Goal: Book appointment/travel/reservation

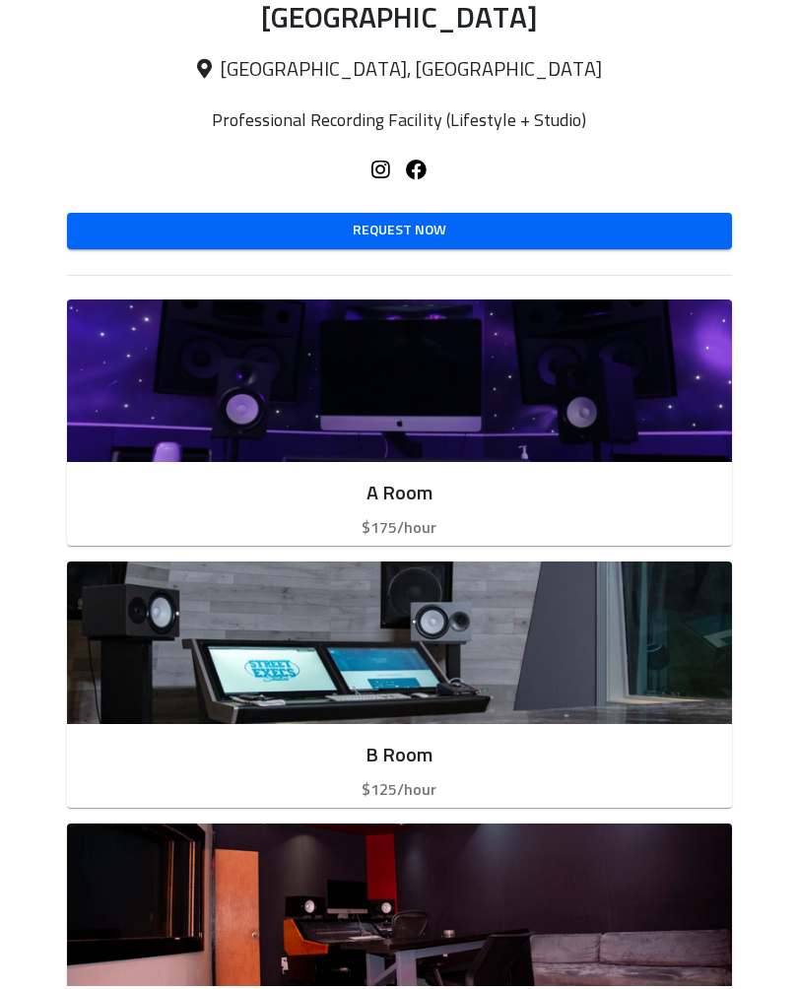
scroll to position [308, 0]
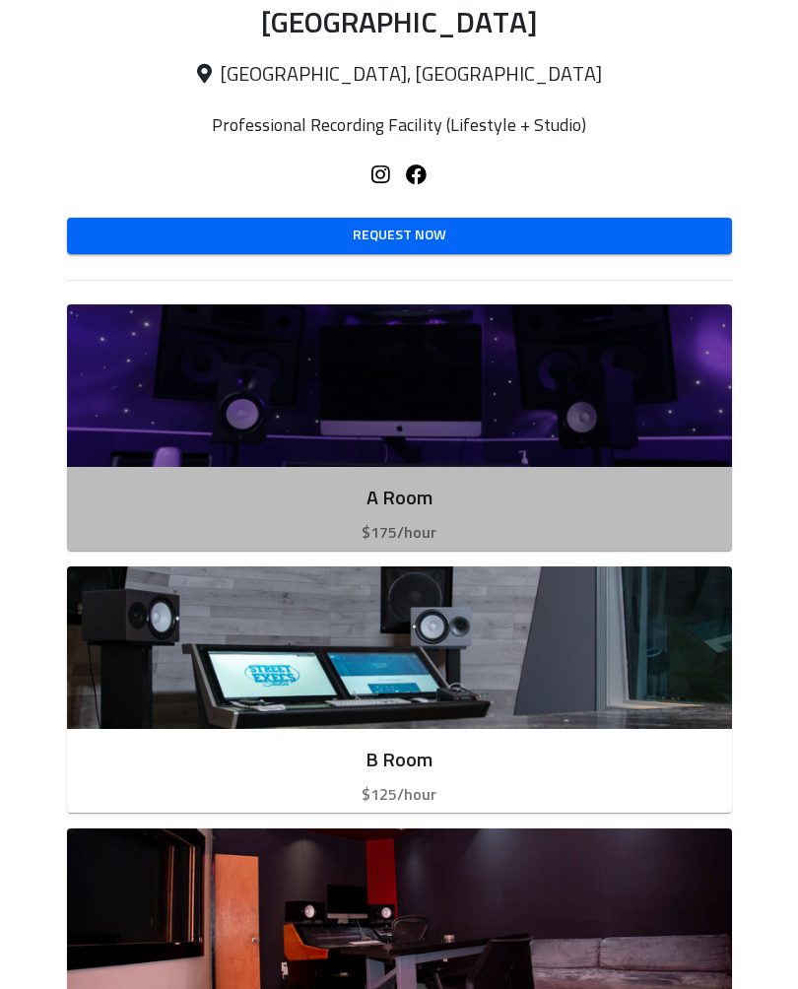
click at [91, 436] on img "button" at bounding box center [399, 385] width 665 height 163
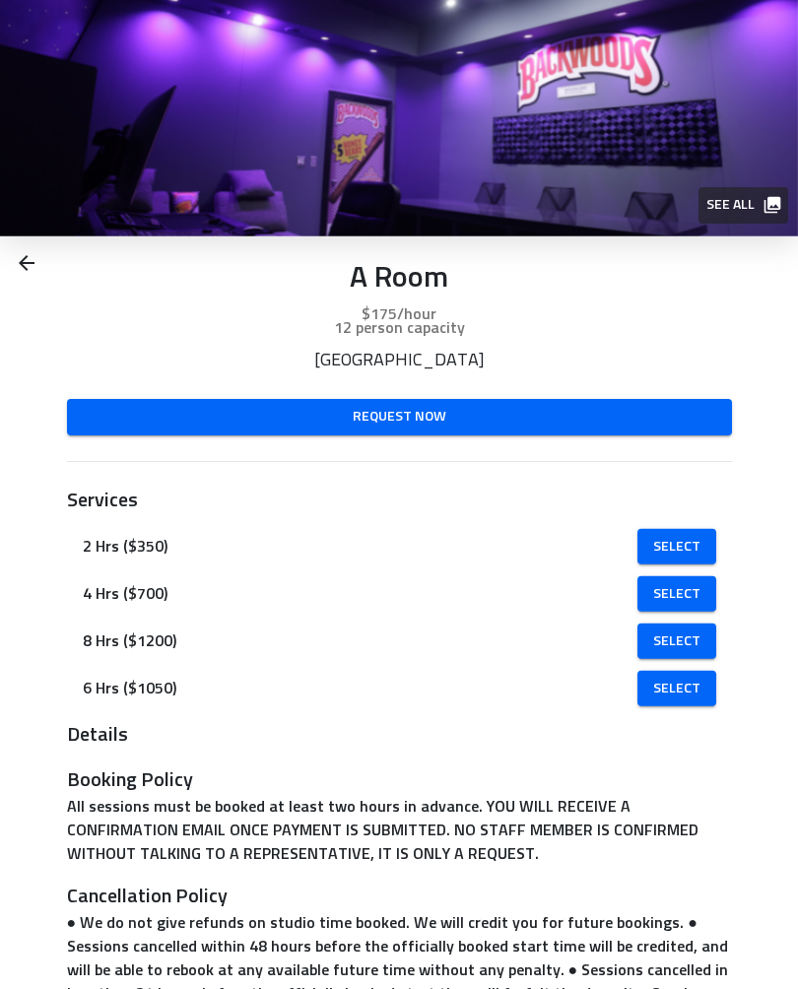
click at [700, 549] on span "Select" at bounding box center [676, 546] width 47 height 25
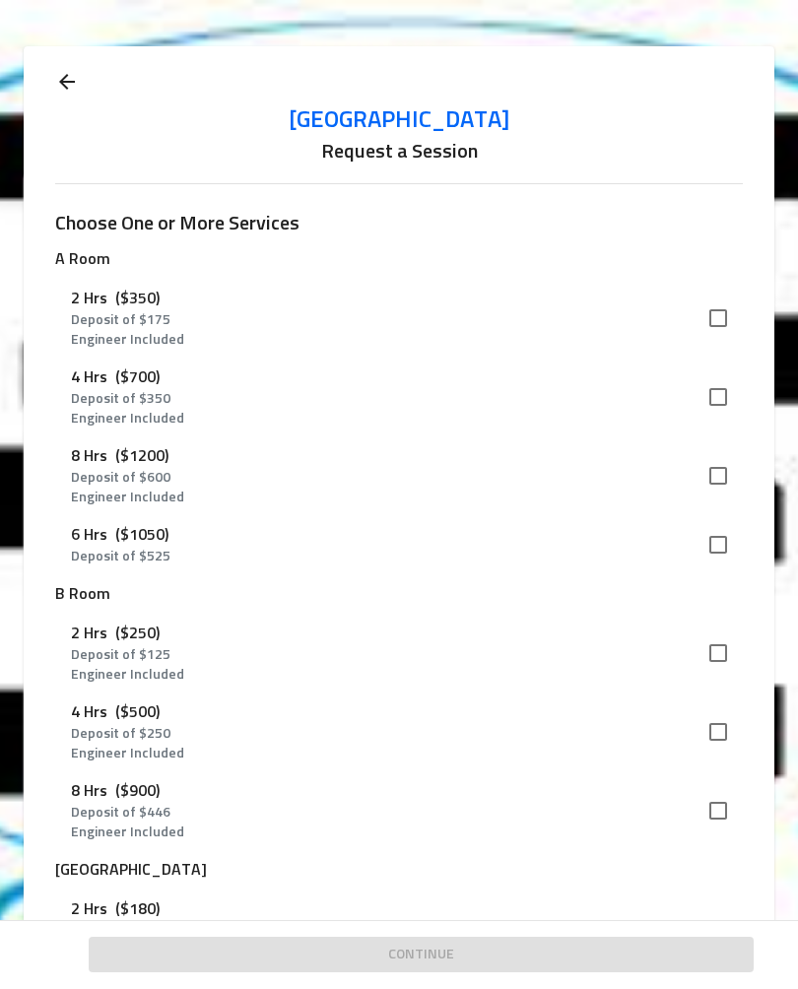
scroll to position [1, 0]
click at [721, 661] on input "checkbox" at bounding box center [718, 654] width 41 height 41
checkbox input "true"
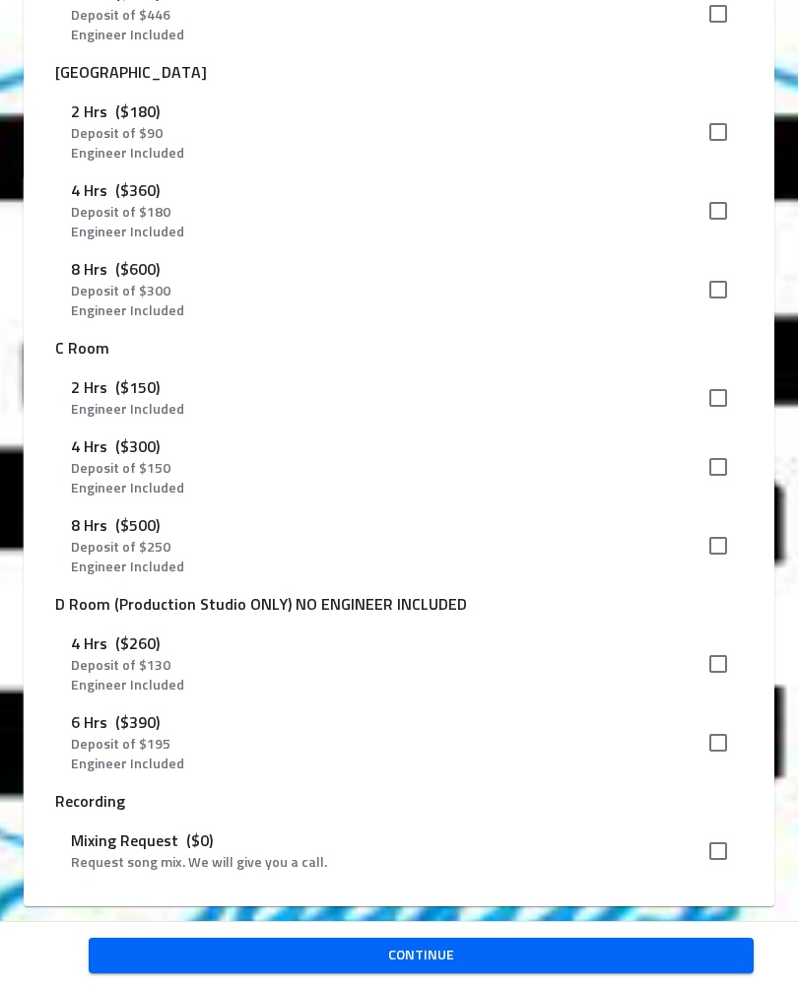
scroll to position [797, 0]
click at [578, 940] on button "Continue" at bounding box center [421, 956] width 665 height 36
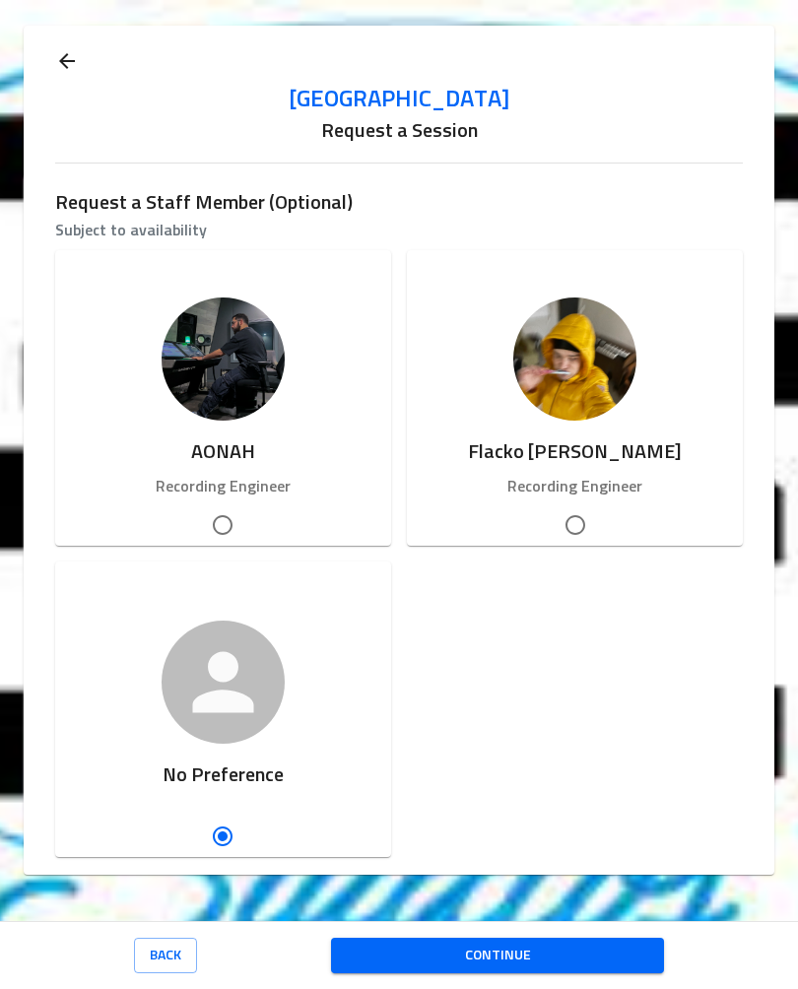
scroll to position [0, 0]
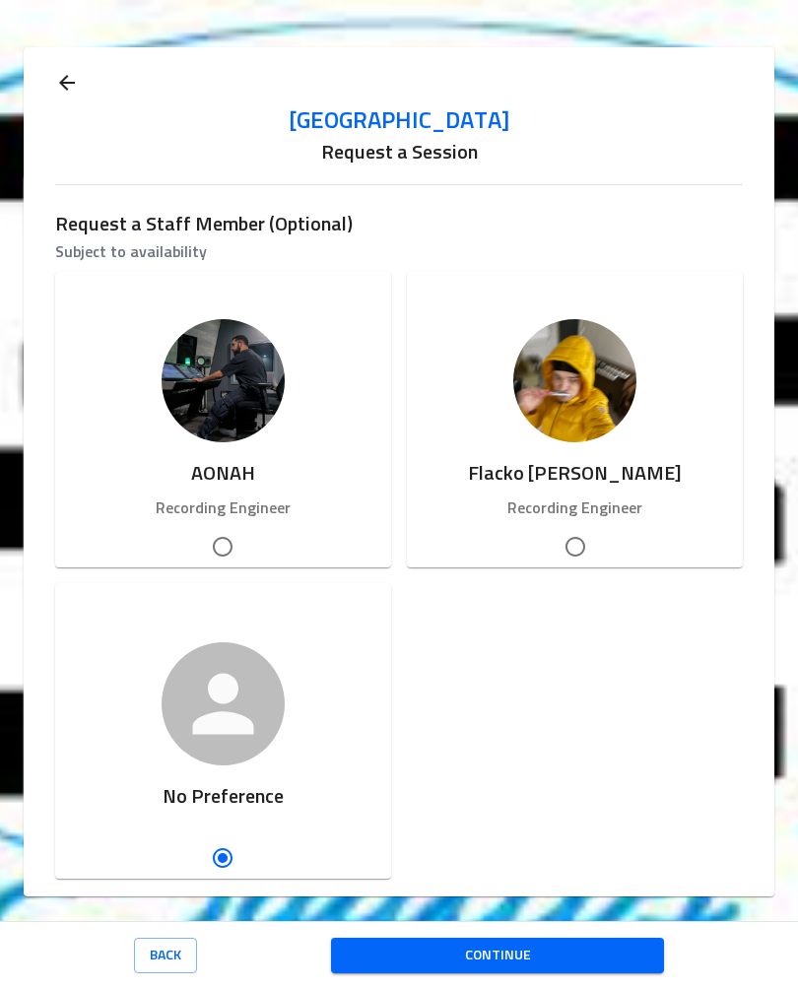
click at [586, 553] on input "Flacko Blanco" at bounding box center [575, 546] width 41 height 41
radio input "true"
radio input "false"
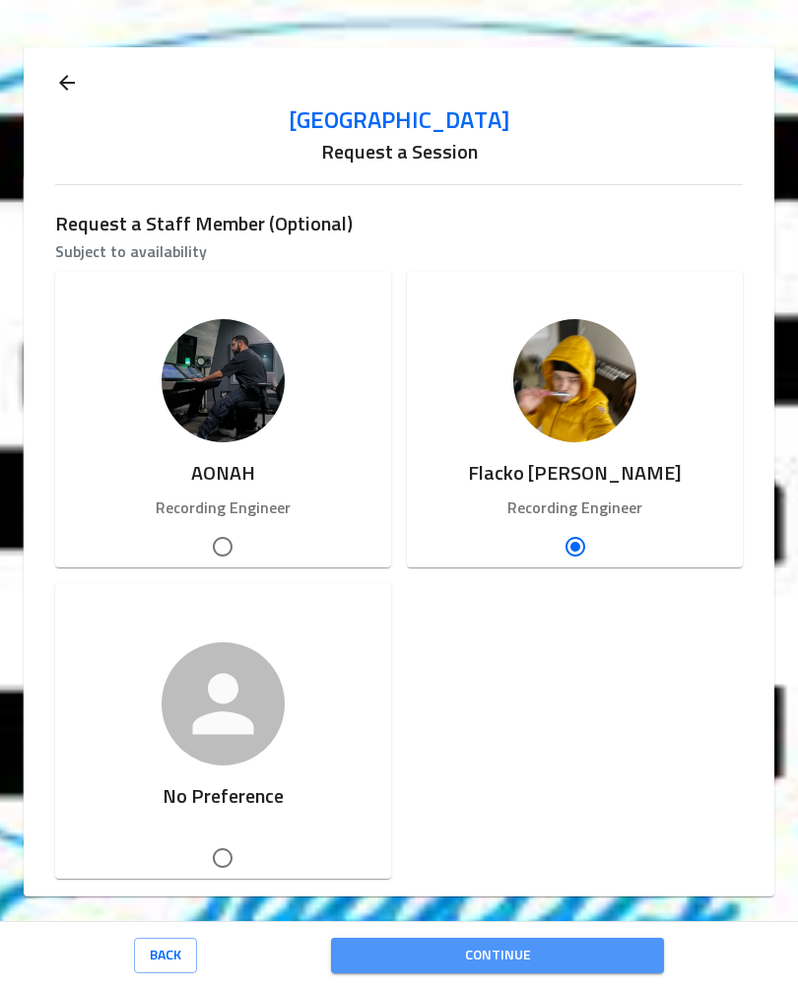
click at [560, 954] on span "Continue" at bounding box center [497, 956] width 301 height 25
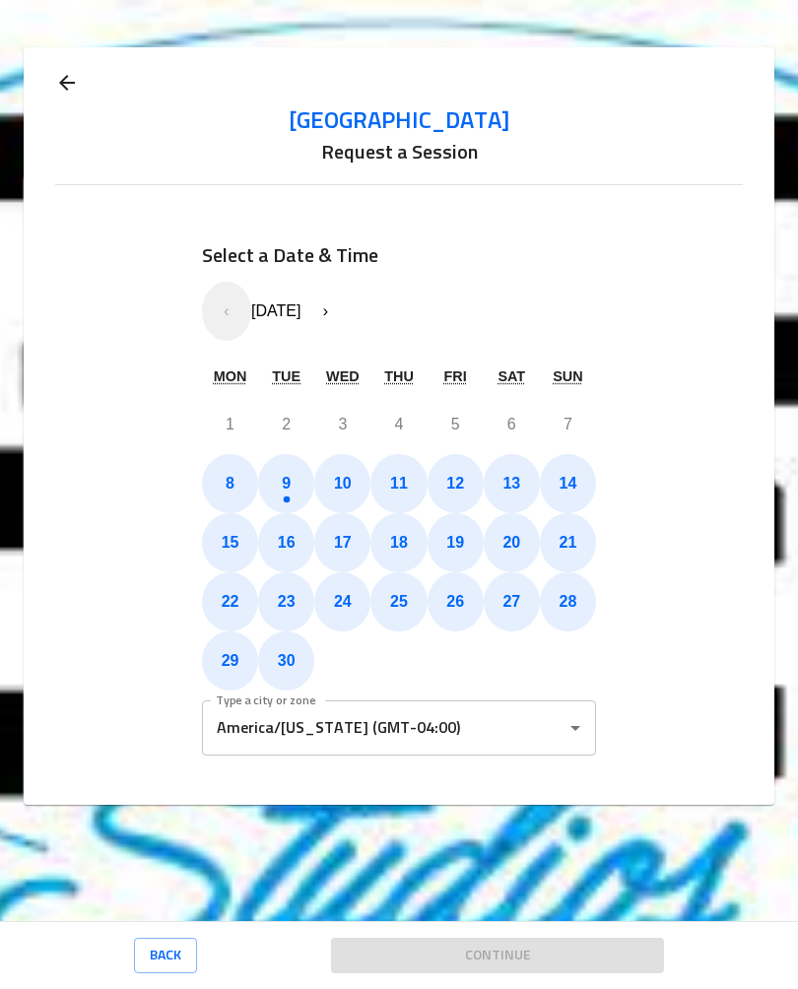
click at [519, 541] on abbr "20" at bounding box center [511, 542] width 18 height 17
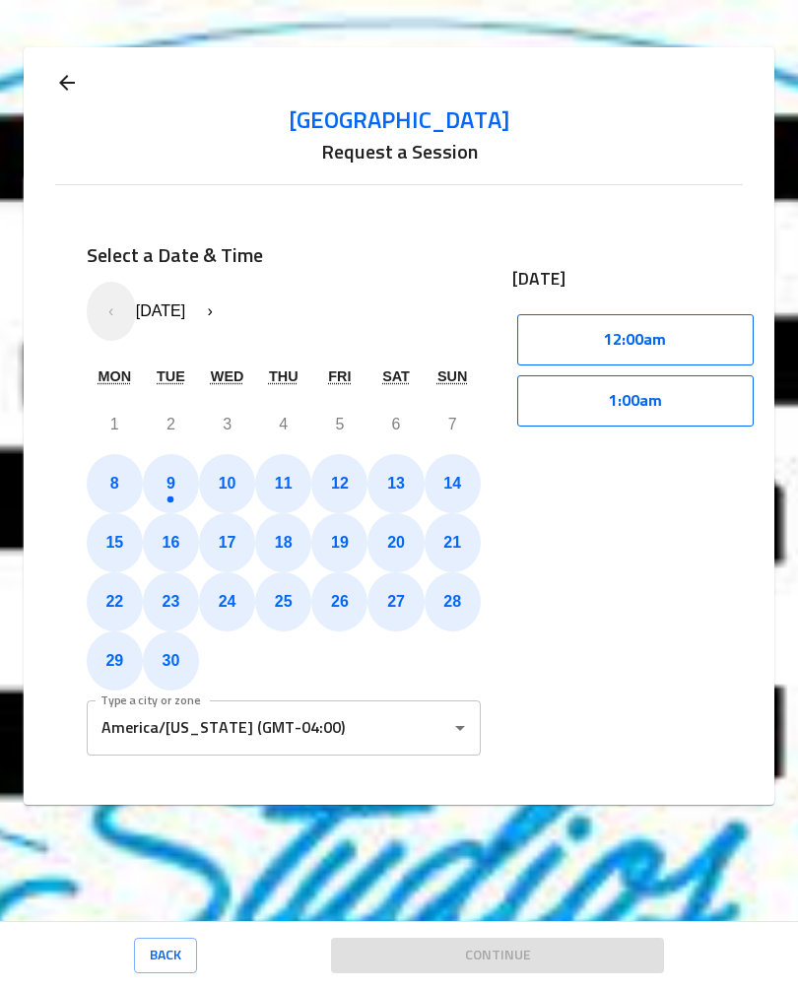
click at [702, 340] on button "12:00am" at bounding box center [635, 339] width 236 height 51
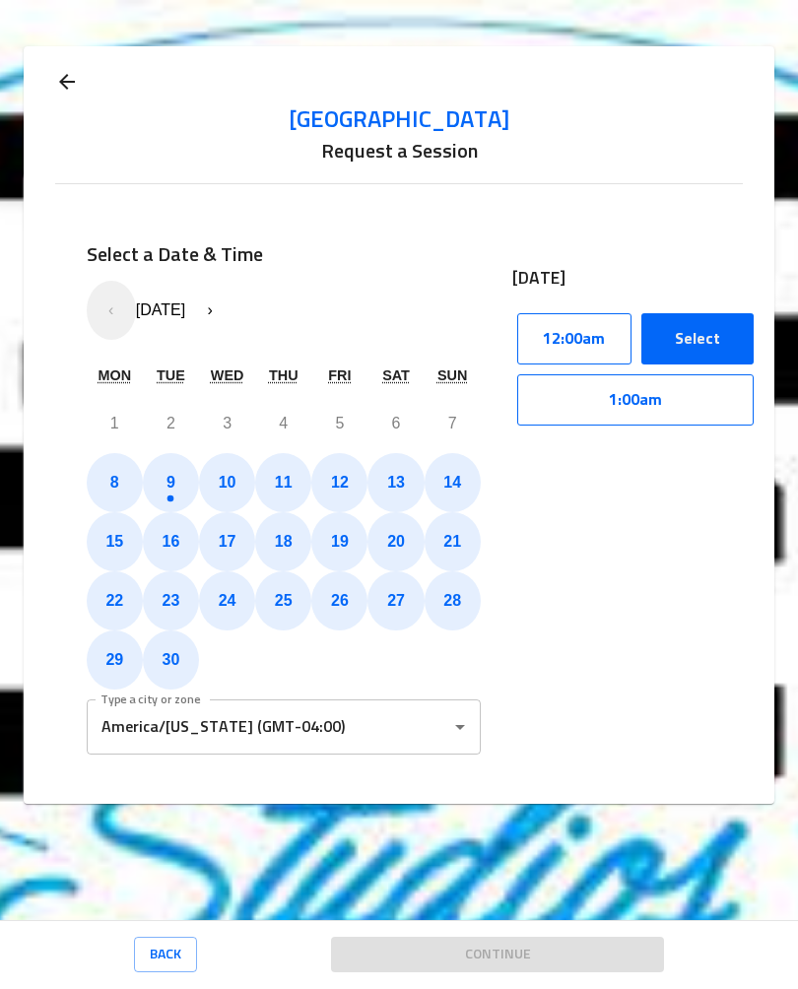
click at [160, 517] on button "16" at bounding box center [171, 542] width 56 height 59
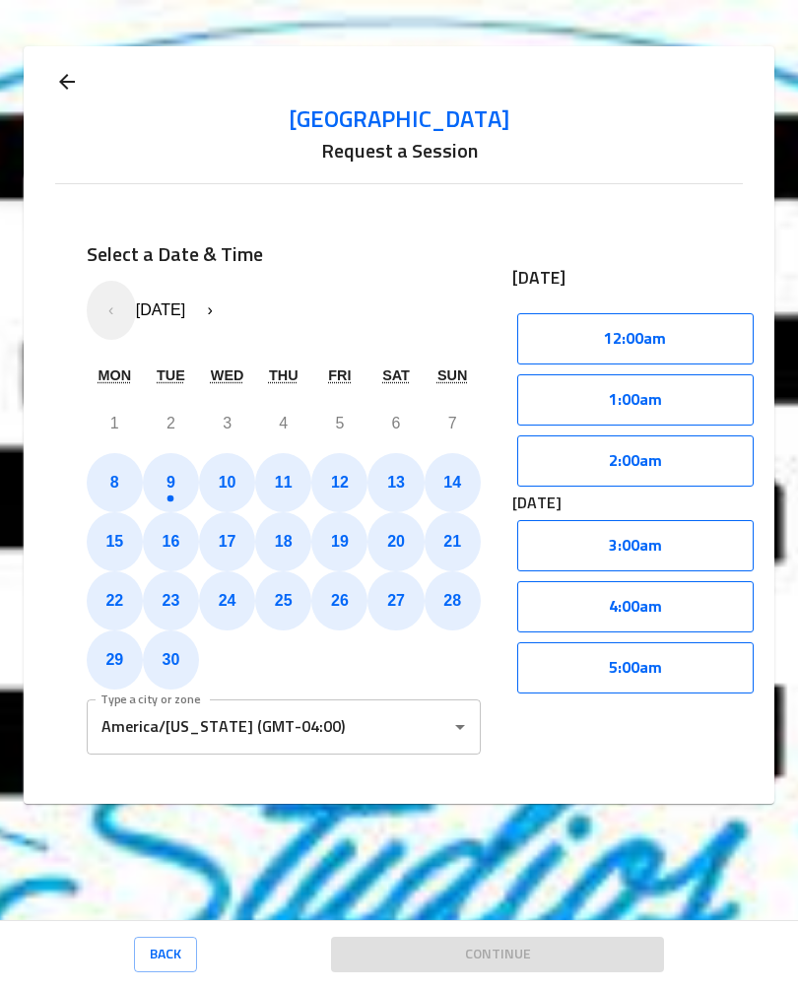
click at [709, 314] on button "12:00am" at bounding box center [635, 339] width 236 height 51
click at [701, 375] on button "1:00am" at bounding box center [635, 400] width 236 height 51
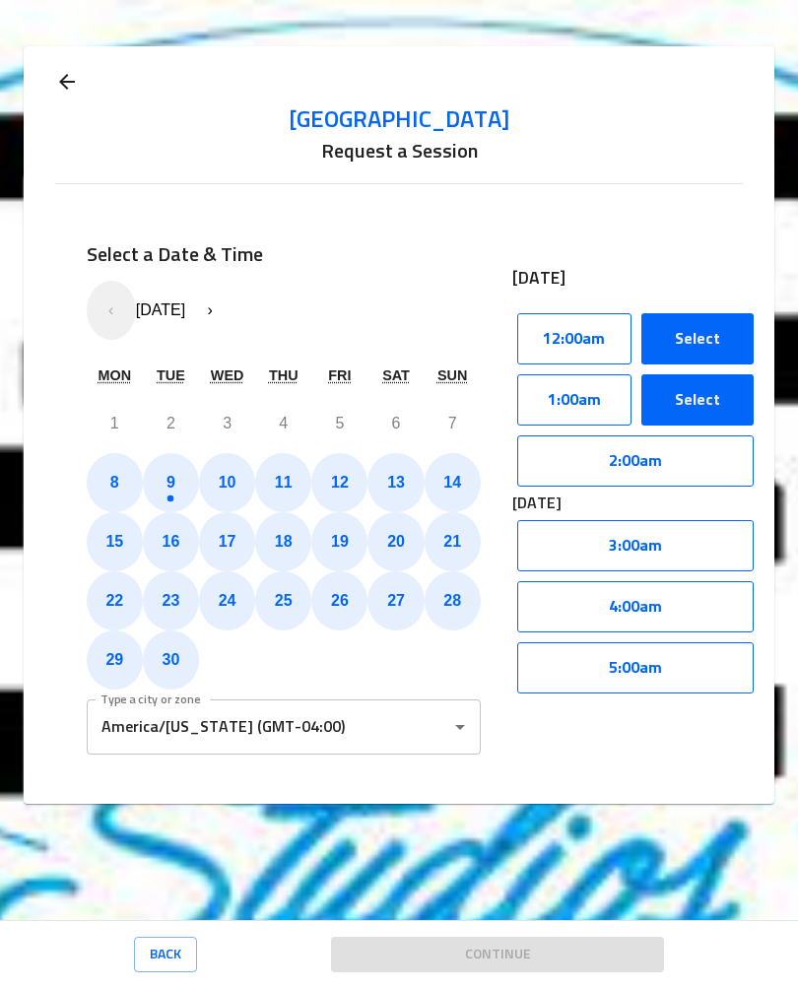
click at [532, 949] on div "Continue" at bounding box center [497, 956] width 333 height 68
click at [547, 953] on div "Continue" at bounding box center [497, 956] width 333 height 68
click at [695, 436] on button "2:00am" at bounding box center [635, 461] width 236 height 51
click at [555, 959] on div "Continue" at bounding box center [497, 956] width 333 height 68
click at [167, 534] on abbr "16" at bounding box center [172, 542] width 18 height 17
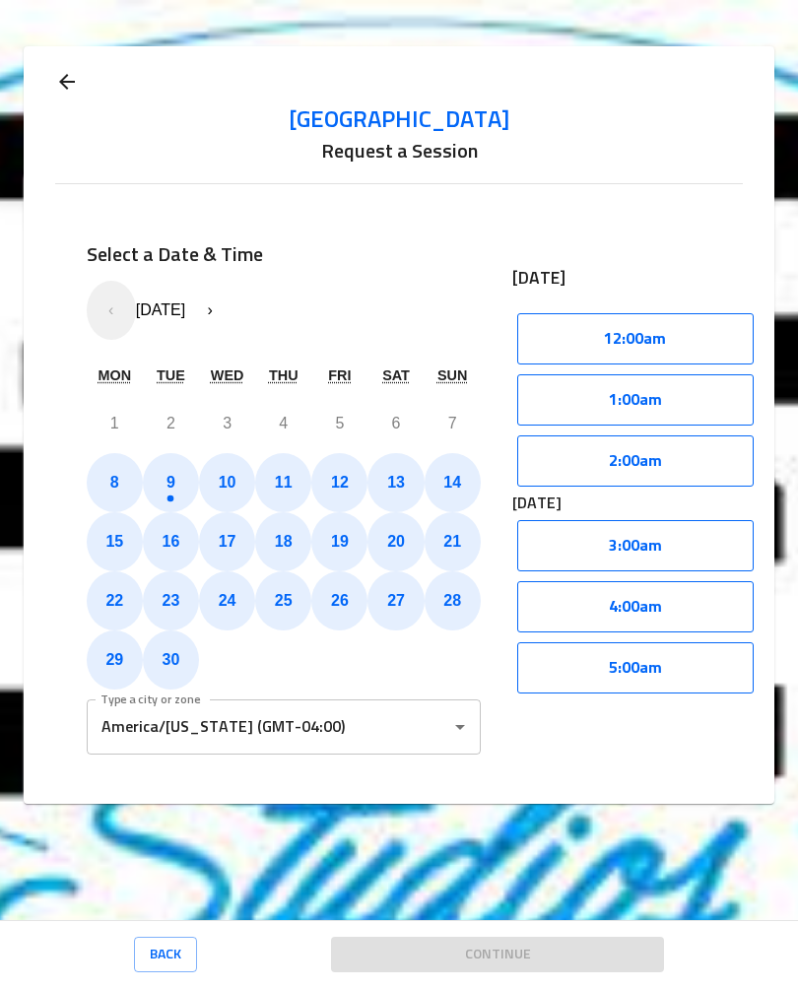
click at [682, 521] on button "3:00am" at bounding box center [635, 546] width 236 height 51
click at [716, 521] on button "Select" at bounding box center [697, 546] width 112 height 51
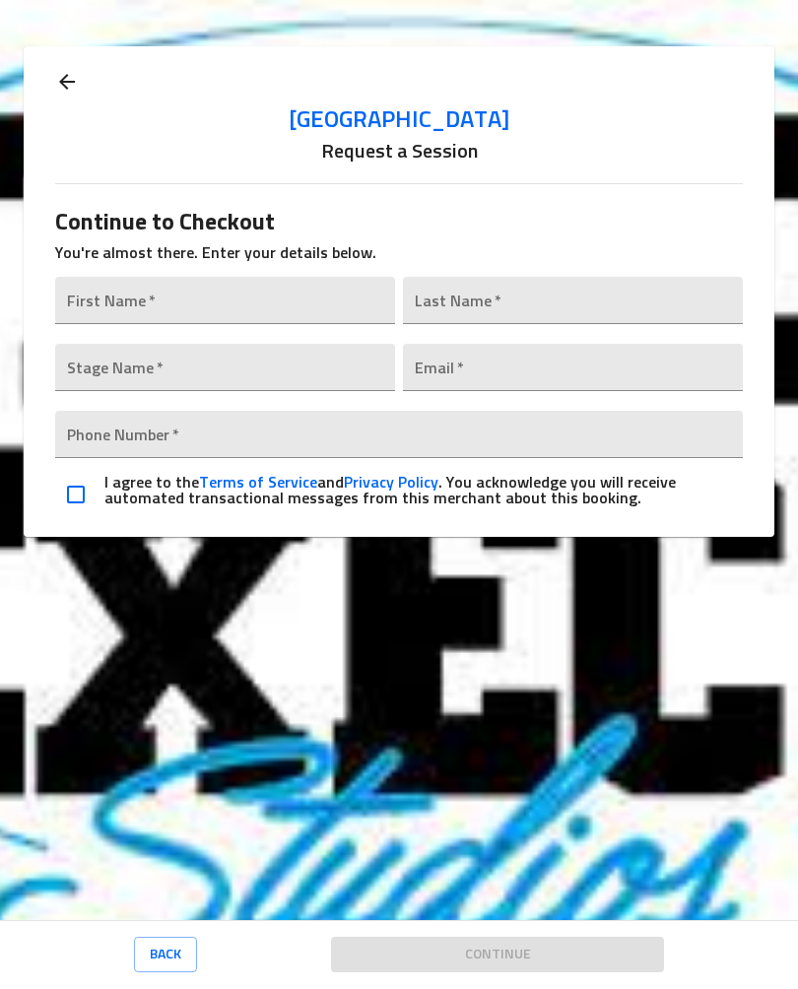
scroll to position [26, 0]
